Goal: Share content: Share content

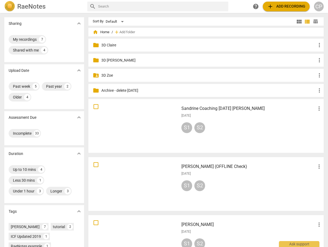
click at [114, 90] on p "Archive - delete [DATE]" at bounding box center [208, 91] width 215 height 6
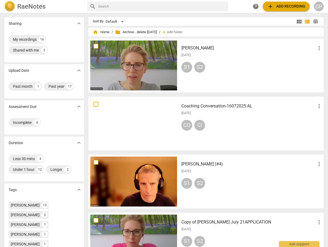
click at [106, 7] on input "text" at bounding box center [162, 6] width 128 height 9
type input "eva"
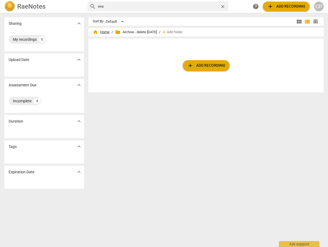
click at [107, 31] on span "home Home" at bounding box center [101, 31] width 17 height 5
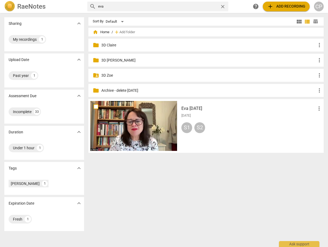
click at [192, 108] on h3 "Eva [DATE]" at bounding box center [248, 108] width 134 height 6
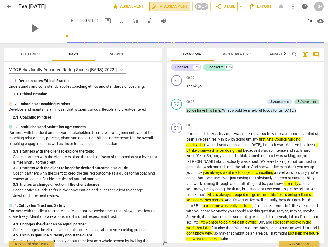
click at [181, 7] on span "auto_fix_high AI Assessment" at bounding box center [170, 6] width 36 height 6
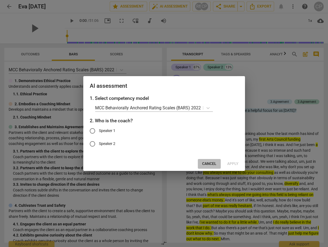
click at [208, 161] on span "Cancel" at bounding box center [209, 163] width 14 height 5
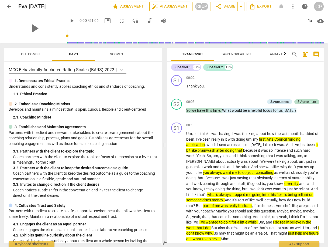
click at [176, 7] on span "auto_fix_high AI Assessment" at bounding box center [170, 6] width 36 height 6
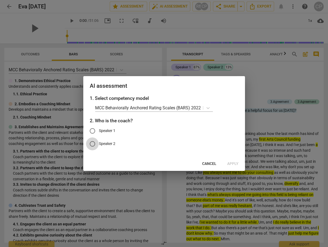
drag, startPoint x: 91, startPoint y: 145, endPoint x: 108, endPoint y: 146, distance: 16.5
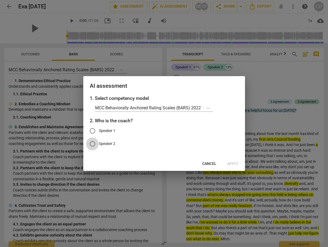
click at [91, 145] on input "Speaker 2" at bounding box center [92, 143] width 13 height 13
radio input "true"
click at [233, 164] on span "Apply" at bounding box center [232, 163] width 11 height 5
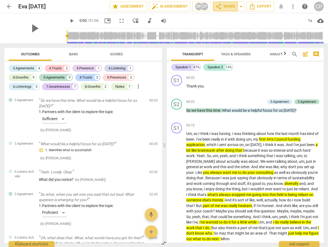
click at [231, 6] on span "share Share" at bounding box center [225, 6] width 20 height 6
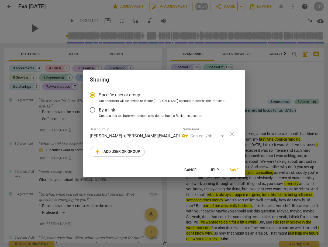
radio input "false"
click at [94, 109] on input "By a link" at bounding box center [92, 109] width 13 height 13
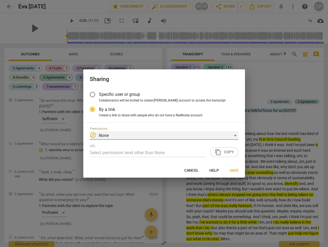
click at [235, 132] on div "block None" at bounding box center [164, 135] width 149 height 9
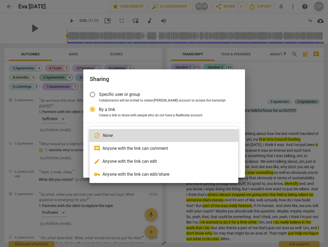
click at [156, 175] on li "vpn_key Anyone with the link can edit/share" at bounding box center [163, 174] width 149 height 13
radio input "false"
type input "[URL][DOMAIN_NAME]"
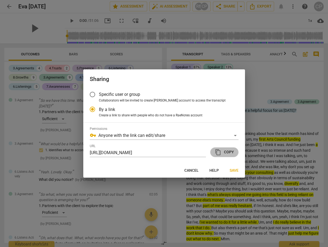
click at [227, 153] on span "content_copy Copy" at bounding box center [224, 152] width 19 height 6
click at [234, 170] on span "Save" at bounding box center [234, 170] width 9 height 5
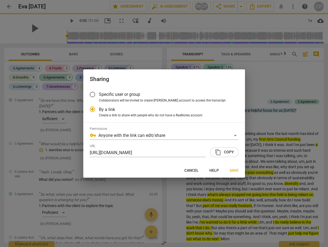
radio input "false"
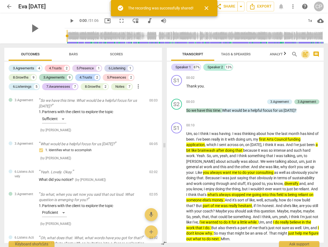
drag, startPoint x: 304, startPoint y: 53, endPoint x: 295, endPoint y: 58, distance: 10.6
click at [304, 53] on span "post_add" at bounding box center [305, 54] width 6 height 6
